Goal: Register for event/course

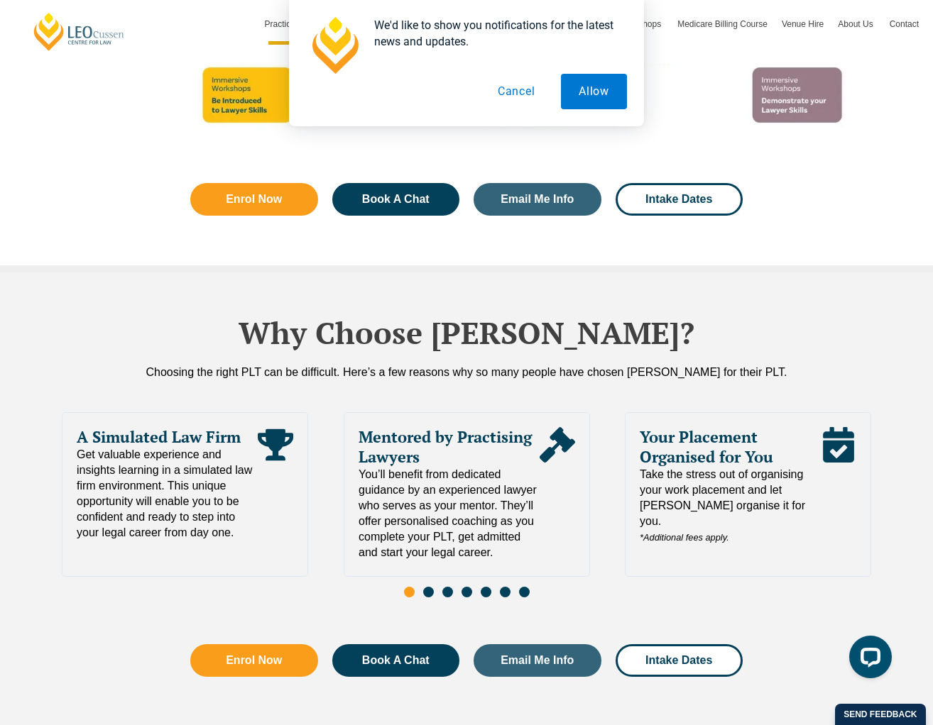
scroll to position [3318, 0]
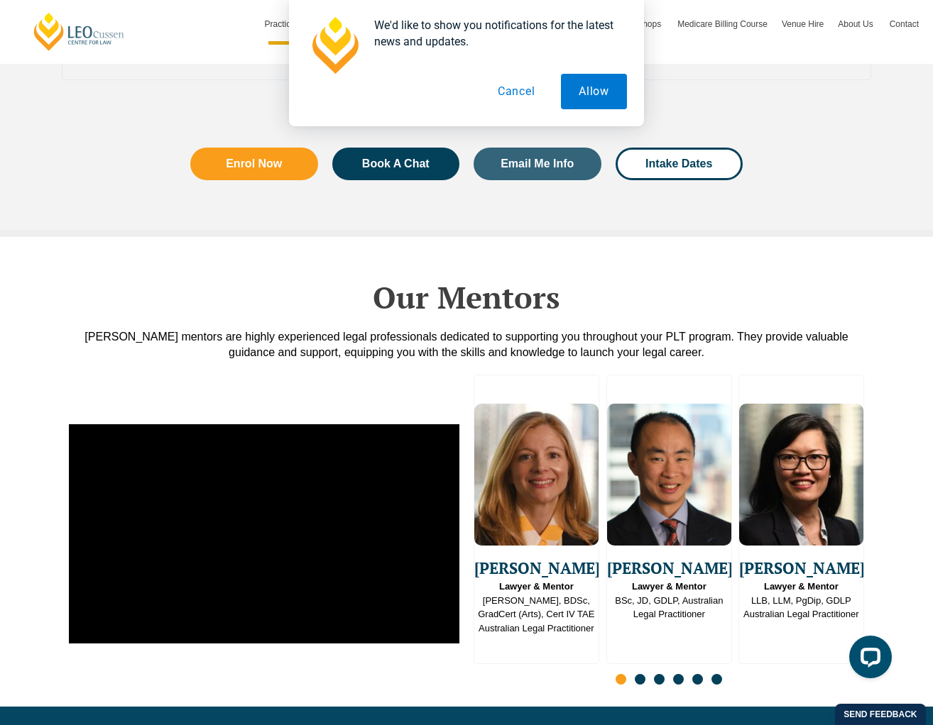
click at [45, 45] on div "We'd like to show you notifications for the latest news and updates. Allow Canc…" at bounding box center [466, 63] width 933 height 126
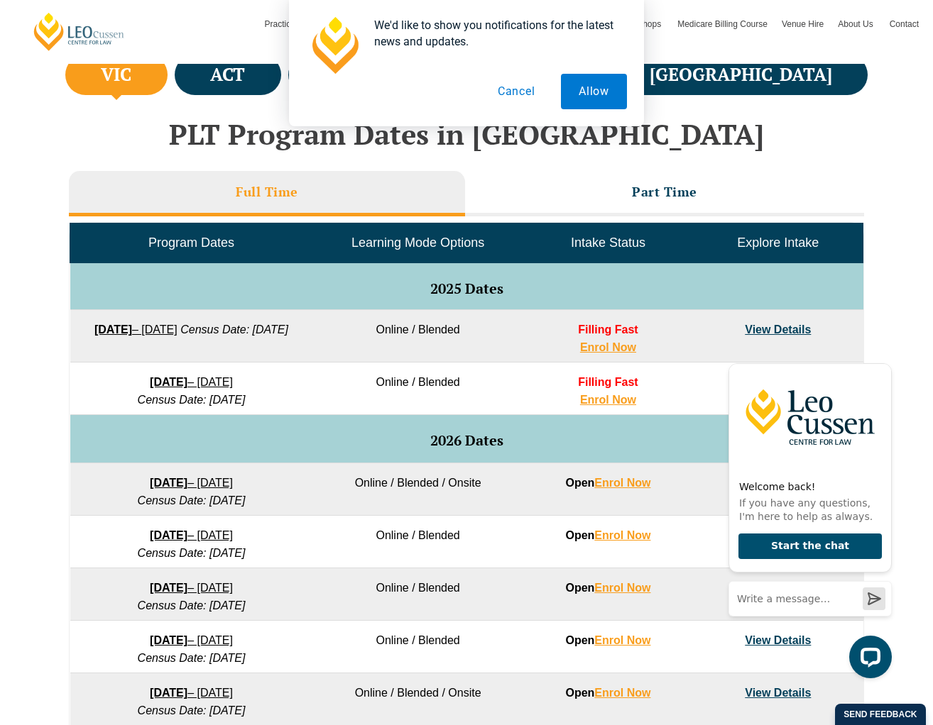
scroll to position [568, 0]
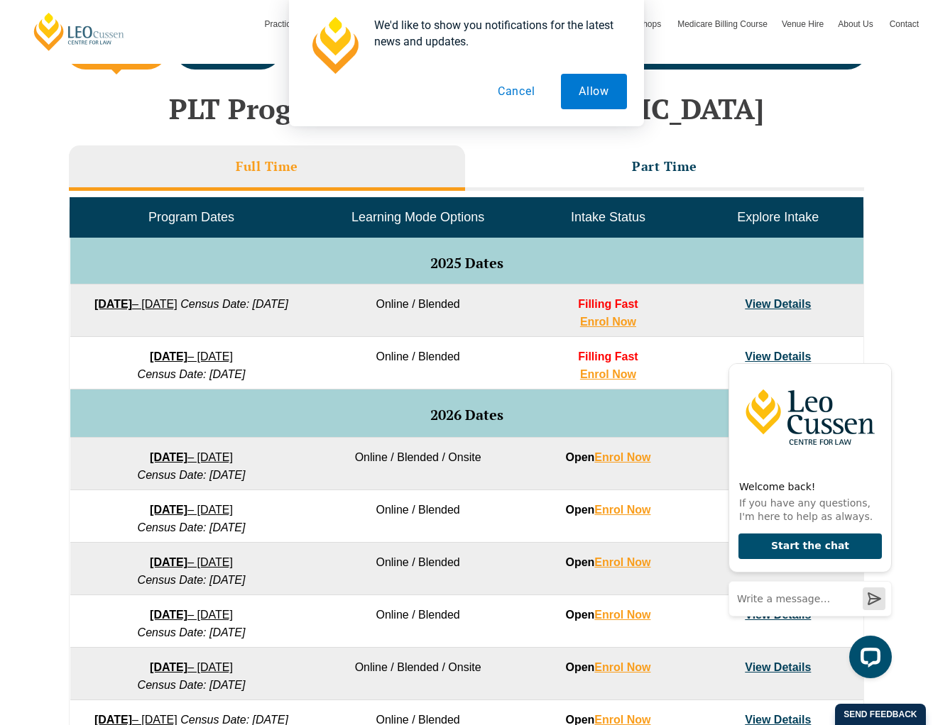
click at [778, 305] on link "View Details" at bounding box center [778, 304] width 66 height 12
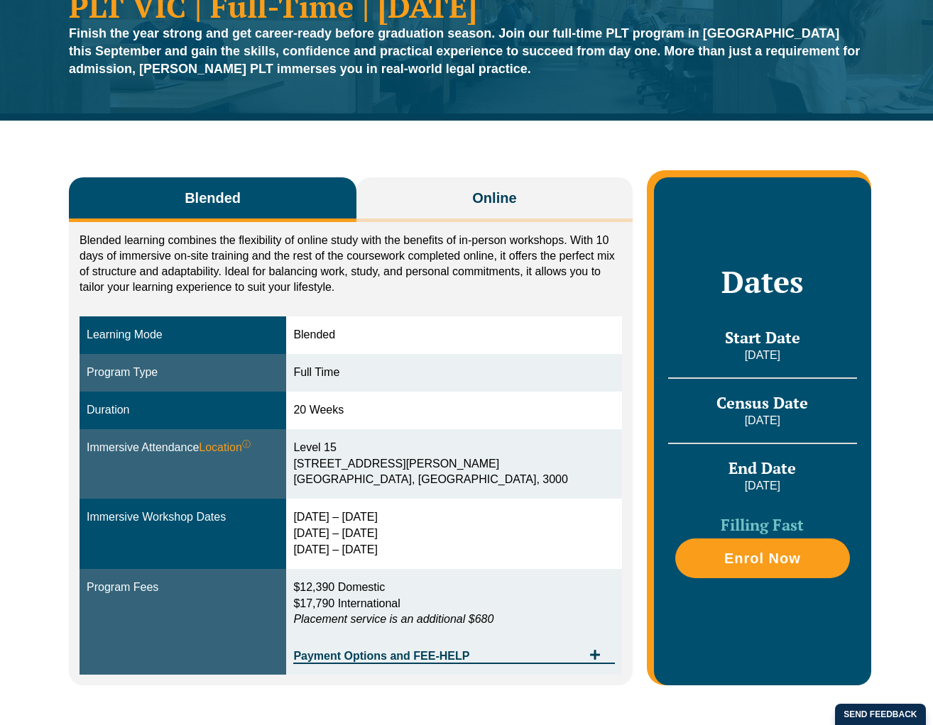
scroll to position [142, 0]
